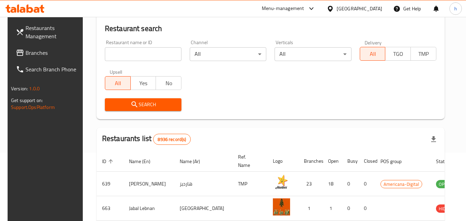
scroll to position [69, 0]
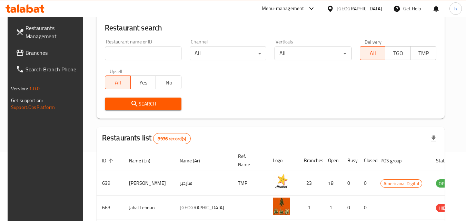
click at [376, 9] on div "Qatar" at bounding box center [358, 9] width 45 height 8
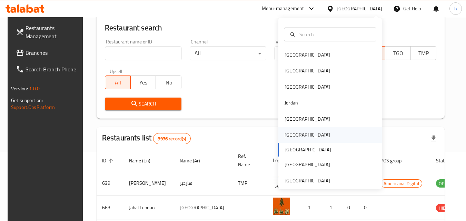
click at [284, 135] on div "[GEOGRAPHIC_DATA]" at bounding box center [306, 135] width 45 height 8
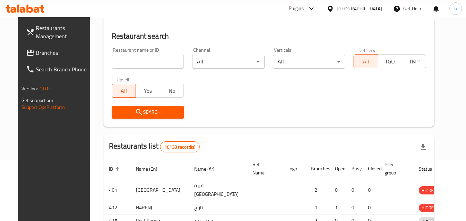
scroll to position [69, 0]
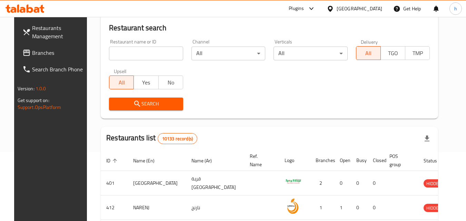
click at [36, 53] on span "Branches" at bounding box center [59, 53] width 54 height 8
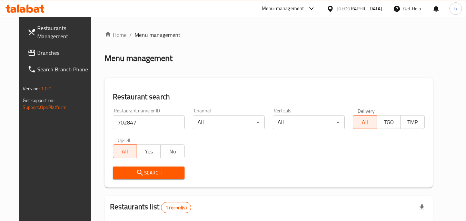
scroll to position [81, 0]
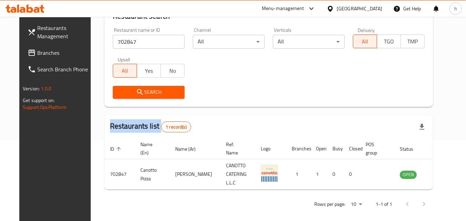
click at [37, 50] on span "Branches" at bounding box center [64, 53] width 54 height 8
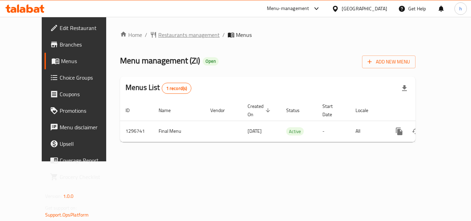
click at [167, 37] on span "Restaurants management" at bounding box center [188, 35] width 61 height 8
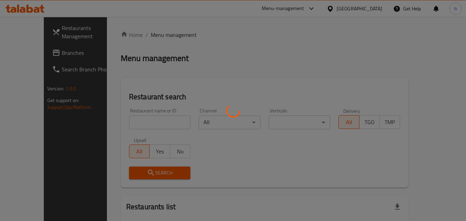
click at [129, 121] on div at bounding box center [233, 110] width 466 height 221
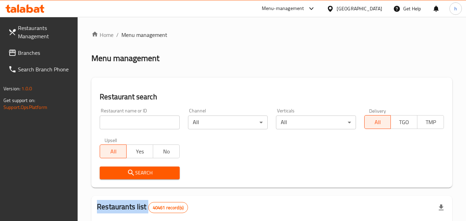
click at [129, 121] on div at bounding box center [233, 110] width 466 height 221
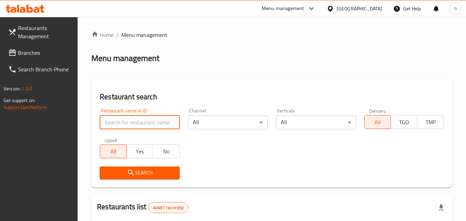
click at [129, 121] on input "search" at bounding box center [140, 122] width 80 height 14
paste input "700190"
type input "700190"
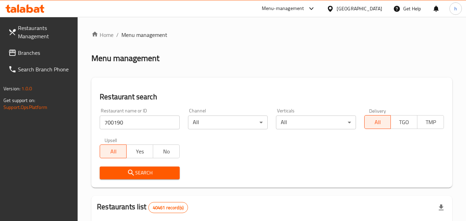
click at [144, 174] on span "Search" at bounding box center [139, 173] width 69 height 9
click at [144, 174] on div at bounding box center [233, 110] width 466 height 221
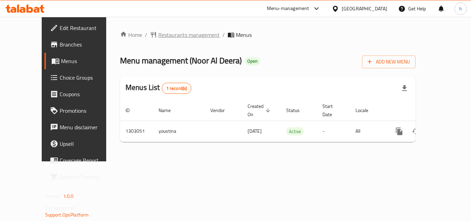
click at [158, 31] on span "Restaurants management" at bounding box center [188, 35] width 61 height 8
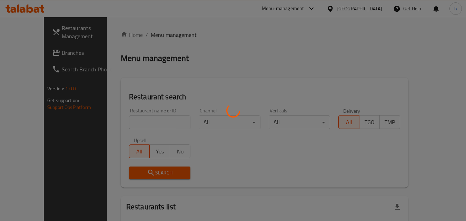
click at [135, 123] on div at bounding box center [233, 110] width 466 height 221
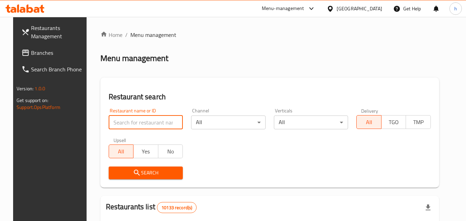
click at [135, 123] on input "search" at bounding box center [146, 122] width 74 height 14
paste input "702639"
type input "702639"
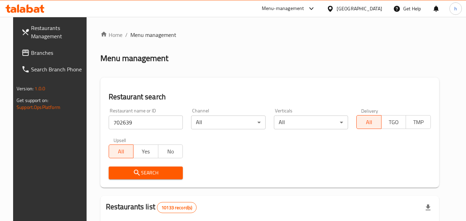
click at [134, 172] on icon "submit" at bounding box center [137, 173] width 6 height 6
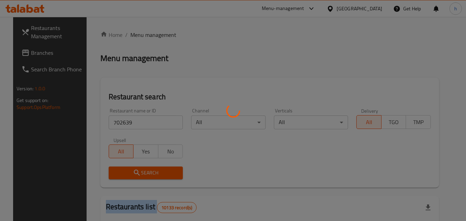
click at [132, 172] on div at bounding box center [233, 110] width 466 height 221
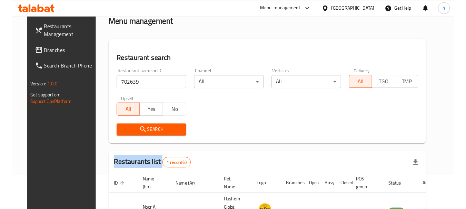
scroll to position [81, 0]
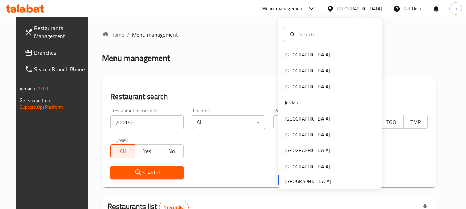
click at [300, 54] on div "[GEOGRAPHIC_DATA]" at bounding box center [307, 55] width 57 height 16
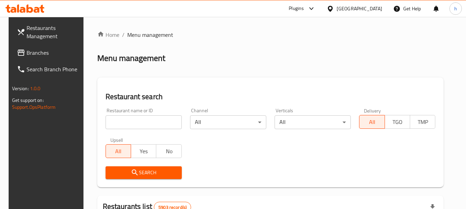
click at [130, 122] on input "search" at bounding box center [143, 122] width 76 height 14
paste input "732048"
type input "732048"
click at [141, 170] on span "Search" at bounding box center [143, 173] width 65 height 9
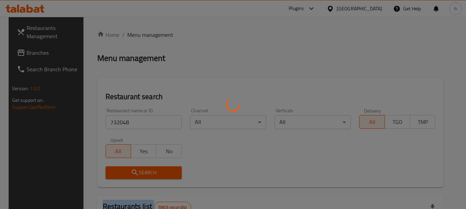
click at [141, 170] on div at bounding box center [233, 104] width 466 height 209
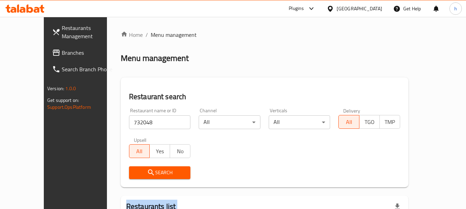
click at [62, 53] on span "Branches" at bounding box center [89, 53] width 54 height 8
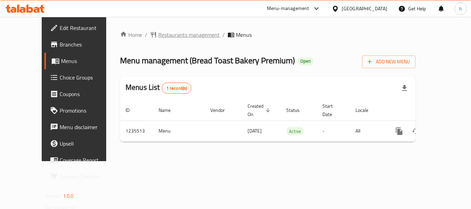
click at [173, 36] on span "Restaurants management" at bounding box center [188, 35] width 61 height 8
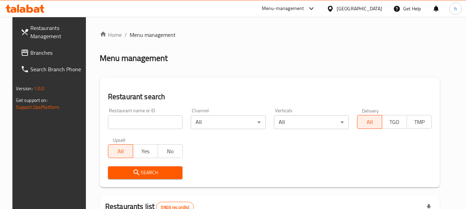
click at [125, 124] on input "search" at bounding box center [145, 122] width 75 height 14
paste input "678744"
type input "678744"
click at [136, 173] on span "Search" at bounding box center [145, 173] width 64 height 9
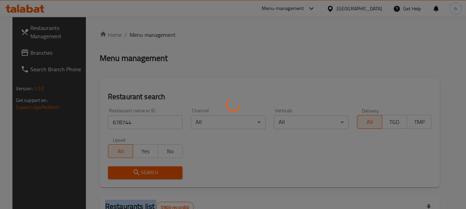
click at [136, 173] on div at bounding box center [233, 104] width 466 height 209
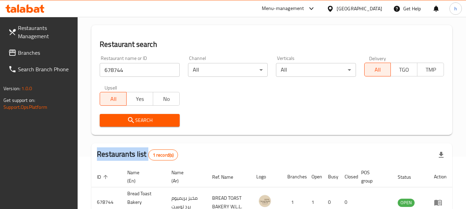
scroll to position [98, 0]
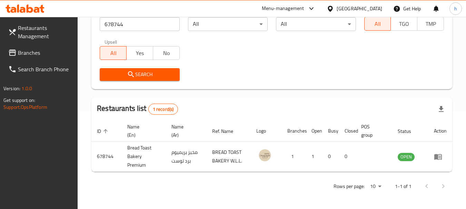
click at [374, 8] on div "Bahrain" at bounding box center [358, 9] width 45 height 8
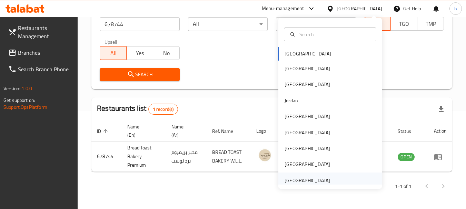
click at [296, 181] on div "[GEOGRAPHIC_DATA]" at bounding box center [306, 181] width 45 height 8
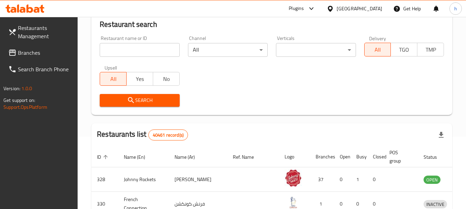
scroll to position [98, 0]
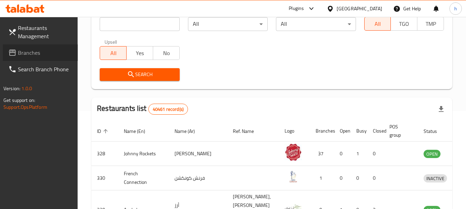
click at [28, 52] on span "Branches" at bounding box center [45, 53] width 54 height 8
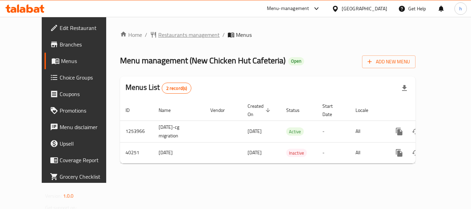
click at [162, 35] on span "Restaurants management" at bounding box center [188, 35] width 61 height 8
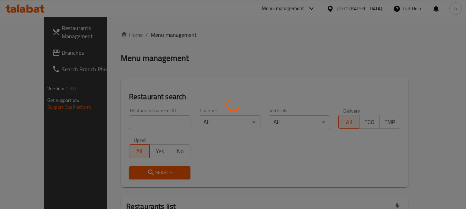
click at [114, 118] on div at bounding box center [233, 104] width 466 height 209
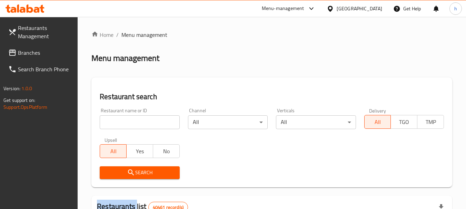
click at [114, 118] on input "search" at bounding box center [140, 122] width 80 height 14
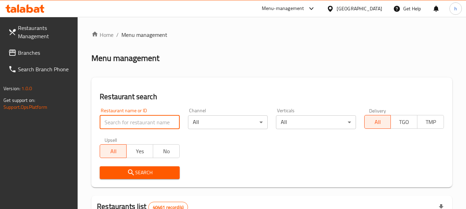
click at [114, 118] on input "search" at bounding box center [140, 122] width 80 height 14
paste input "20979"
type input "20979"
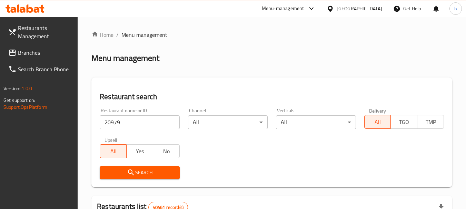
click at [114, 174] on span "Search" at bounding box center [139, 173] width 69 height 9
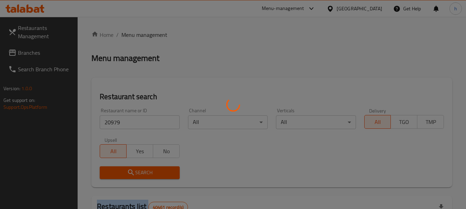
click at [114, 174] on div at bounding box center [233, 104] width 466 height 209
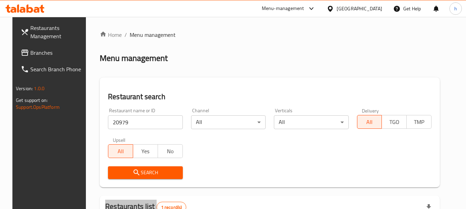
scroll to position [90, 0]
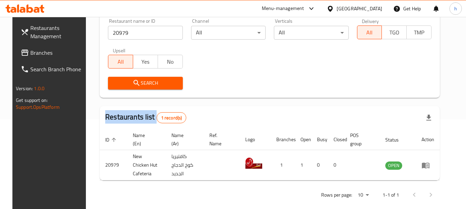
click at [30, 53] on span "Branches" at bounding box center [57, 53] width 54 height 8
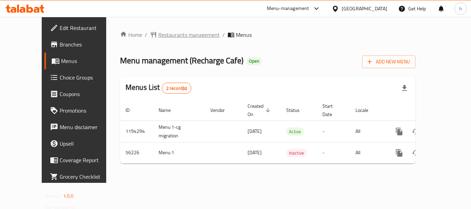
click at [158, 34] on span "Restaurants management" at bounding box center [188, 35] width 61 height 8
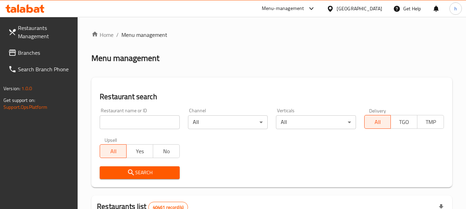
click at [131, 122] on div at bounding box center [233, 104] width 466 height 209
click at [131, 122] on input "search" at bounding box center [140, 122] width 80 height 14
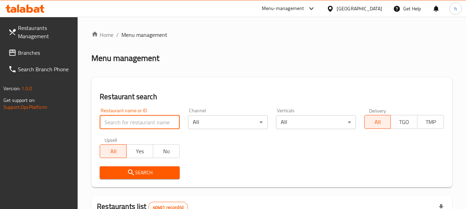
click at [131, 122] on input "search" at bounding box center [140, 122] width 80 height 14
paste input "27579"
type input "27579"
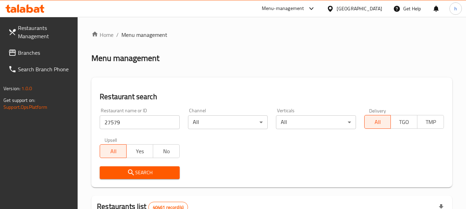
click at [122, 174] on span "Search" at bounding box center [139, 173] width 69 height 9
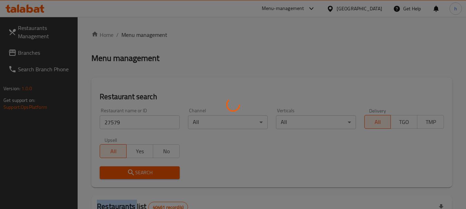
click at [122, 174] on div at bounding box center [233, 104] width 466 height 209
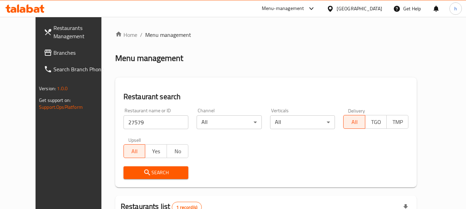
click at [363, 7] on div "United Arab Emirates" at bounding box center [358, 9] width 45 height 8
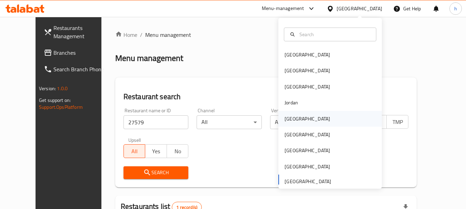
click at [287, 118] on div "Kuwait" at bounding box center [306, 119] width 45 height 8
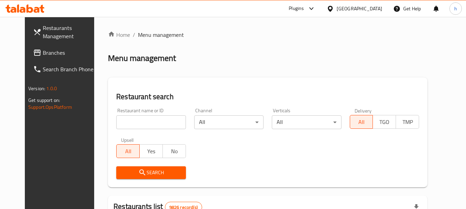
click at [25, 50] on div "Restaurants Management Branches Search Branch Phone Version: 1.0.0 Get support …" at bounding box center [233, 213] width 416 height 393
click at [43, 50] on span "Branches" at bounding box center [70, 53] width 54 height 8
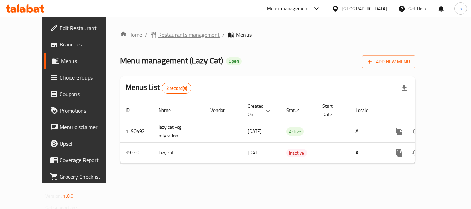
click at [167, 35] on span "Restaurants management" at bounding box center [188, 35] width 61 height 8
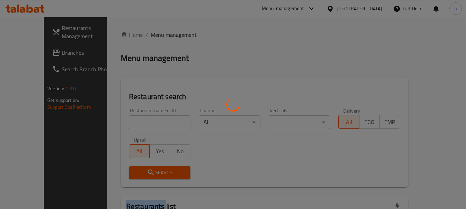
click at [167, 35] on div at bounding box center [233, 104] width 466 height 209
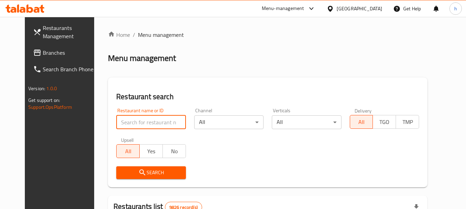
click at [131, 123] on input "search" at bounding box center [150, 122] width 69 height 14
paste input "602254"
type input "602254"
click at [138, 173] on icon "submit" at bounding box center [142, 173] width 8 height 8
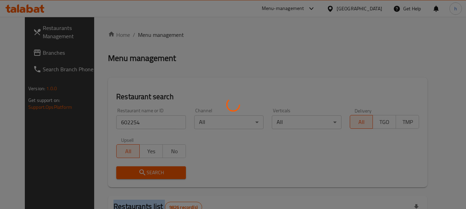
click at [133, 173] on div at bounding box center [233, 104] width 466 height 209
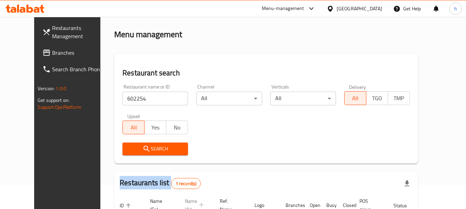
scroll to position [69, 0]
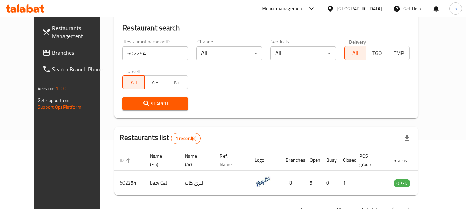
click at [369, 10] on div "Kuwait" at bounding box center [358, 9] width 45 height 8
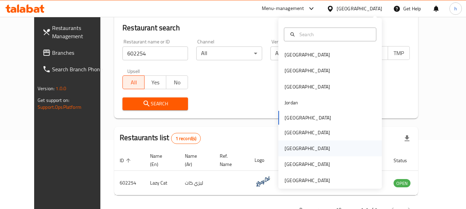
click at [284, 150] on div "[GEOGRAPHIC_DATA]" at bounding box center [306, 149] width 45 height 8
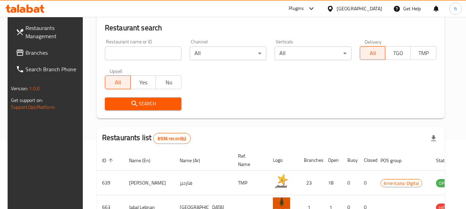
click at [35, 57] on div at bounding box center [233, 104] width 466 height 209
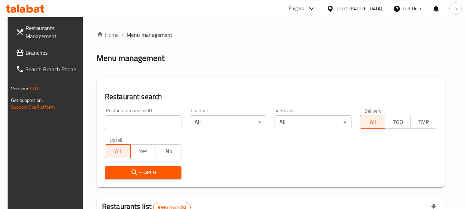
click at [27, 50] on span "Branches" at bounding box center [53, 53] width 54 height 8
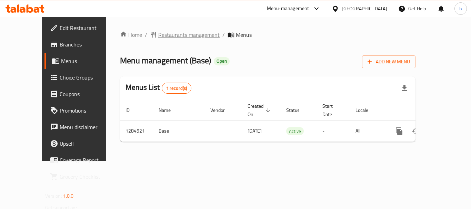
click at [168, 33] on span "Restaurants management" at bounding box center [188, 35] width 61 height 8
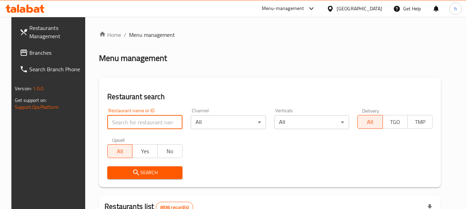
click at [129, 119] on input "search" at bounding box center [144, 122] width 75 height 14
paste input "695717"
type input "695717"
click at [151, 175] on span "Search" at bounding box center [145, 173] width 64 height 9
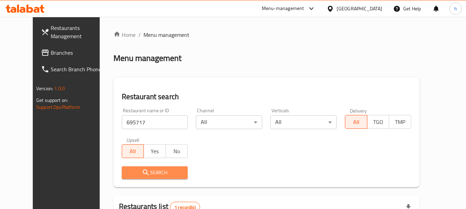
click at [142, 175] on icon "submit" at bounding box center [146, 173] width 8 height 8
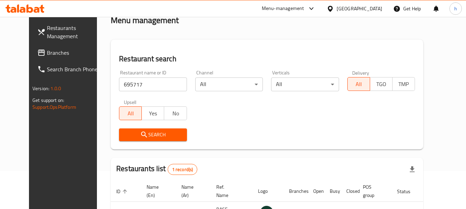
scroll to position [92, 0]
